Goal: Task Accomplishment & Management: Use online tool/utility

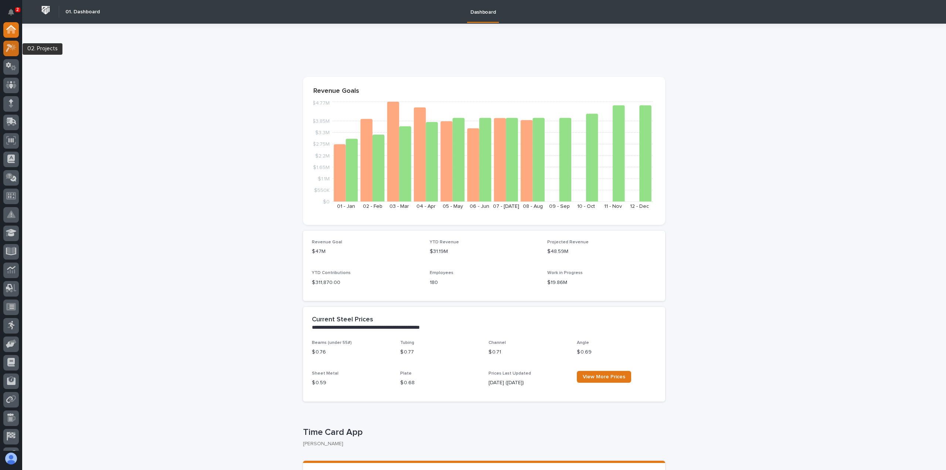
click at [11, 44] on icon at bounding box center [11, 48] width 11 height 8
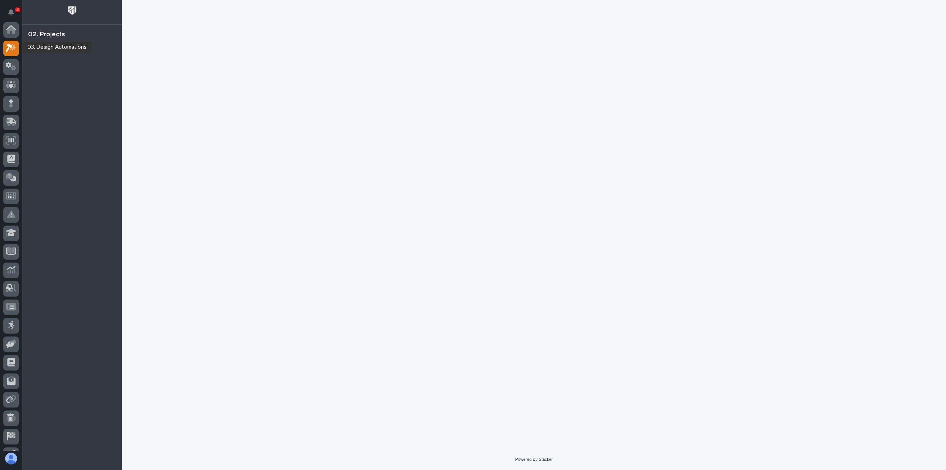
scroll to position [18, 0]
click at [12, 68] on icon at bounding box center [11, 66] width 4 height 7
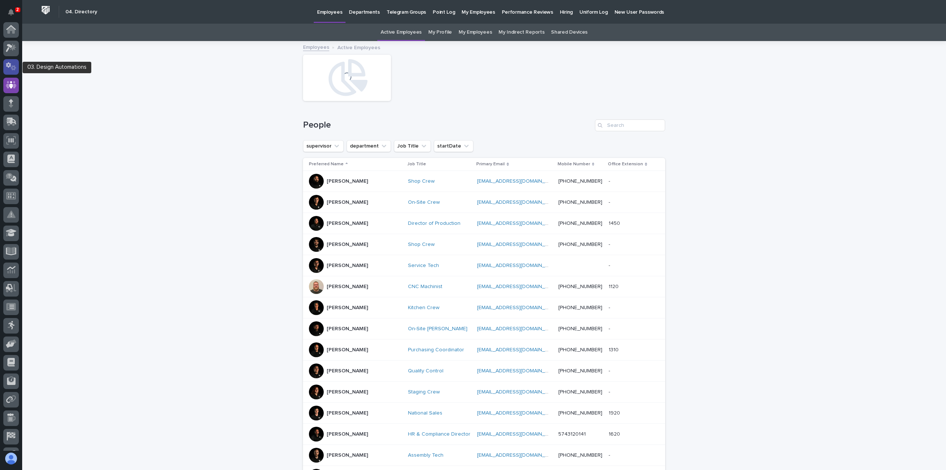
click at [11, 63] on icon at bounding box center [11, 66] width 11 height 8
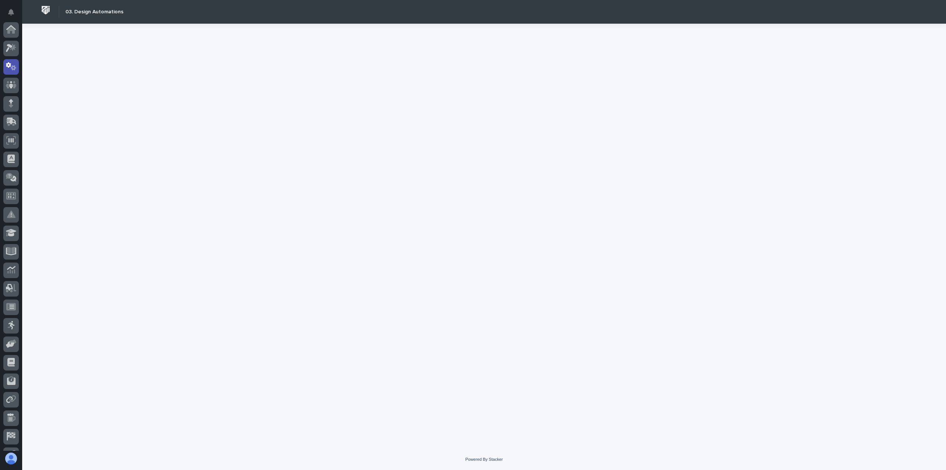
scroll to position [37, 0]
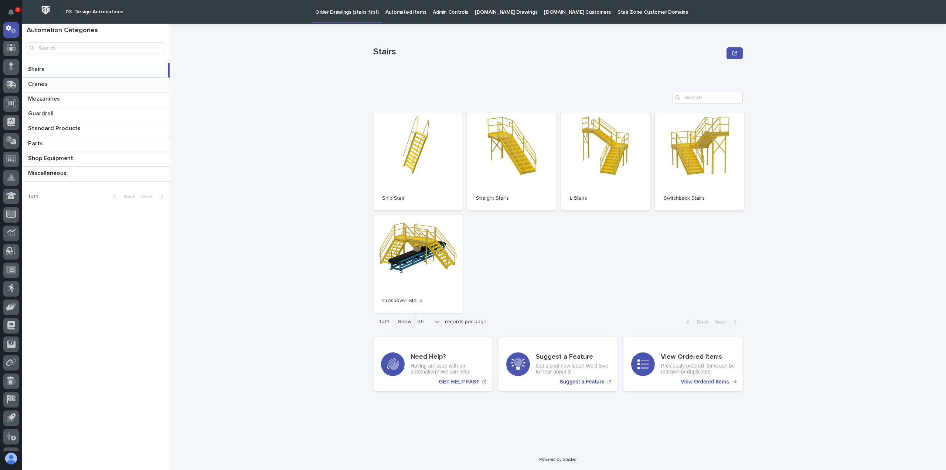
click at [105, 81] on p at bounding box center [97, 84] width 139 height 7
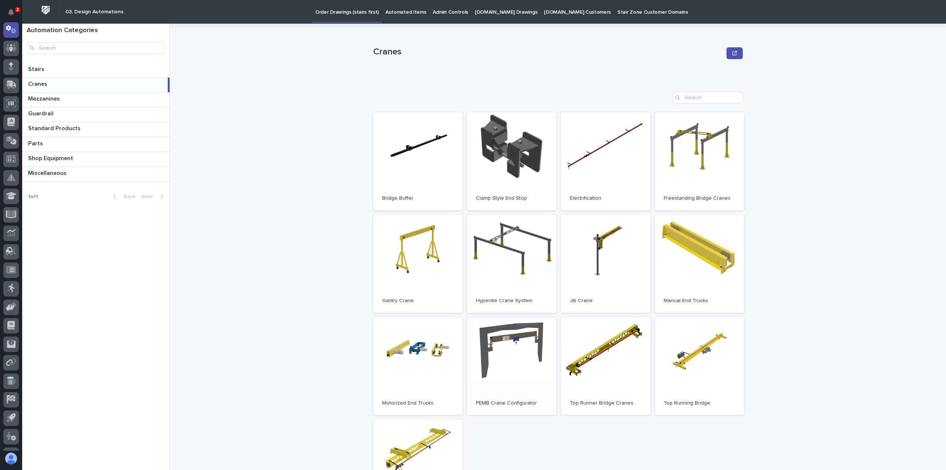
click at [516, 342] on link "Open" at bounding box center [511, 366] width 89 height 98
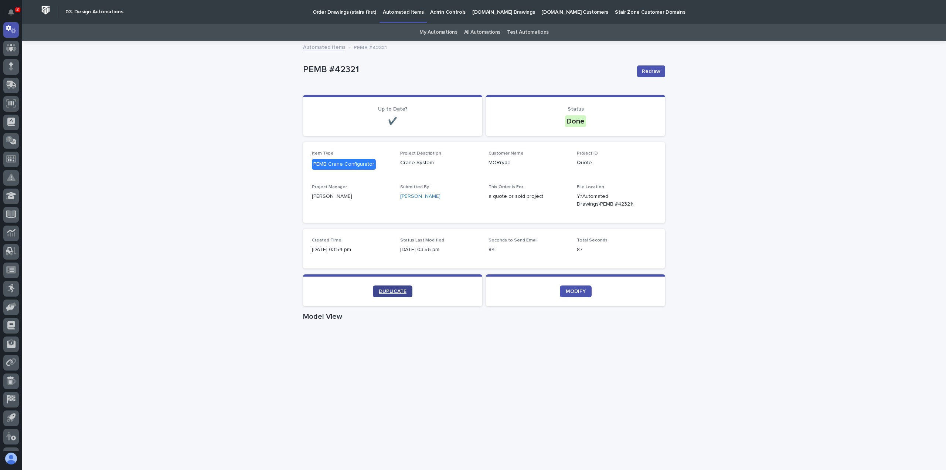
click at [392, 293] on span "DUPLICATE" at bounding box center [393, 291] width 28 height 5
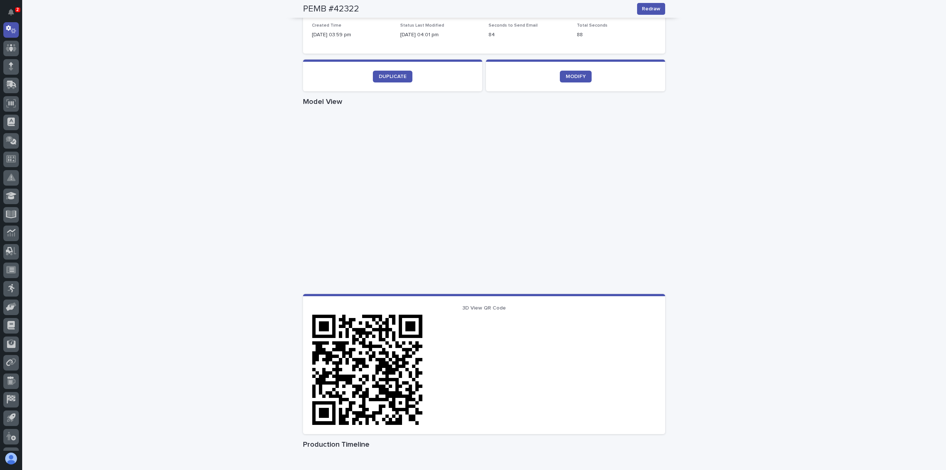
scroll to position [210, 0]
